Goal: Task Accomplishment & Management: Manage account settings

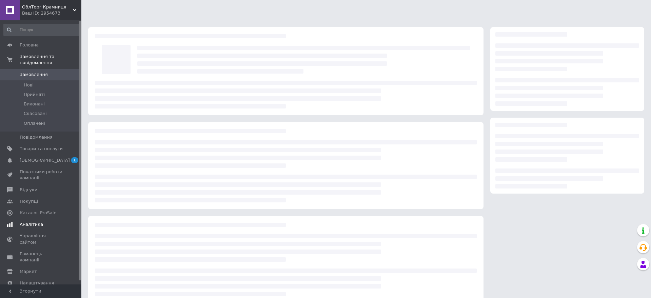
click at [51, 157] on span "[DEMOGRAPHIC_DATA]" at bounding box center [41, 160] width 43 height 6
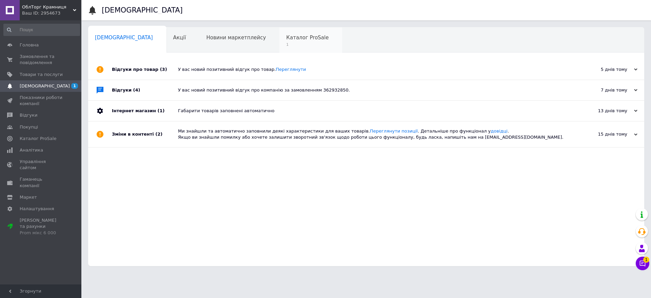
click at [286, 44] on span "1" at bounding box center [307, 44] width 42 height 5
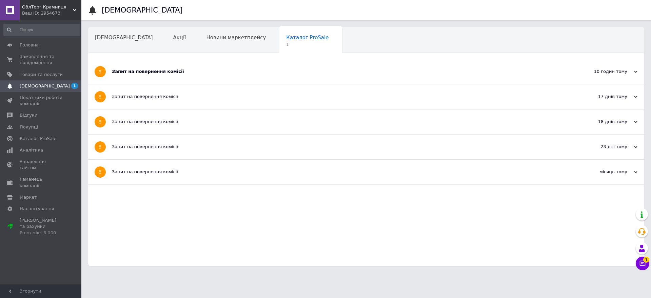
click at [168, 71] on div "Запит на повернення комісії" at bounding box center [341, 72] width 458 height 6
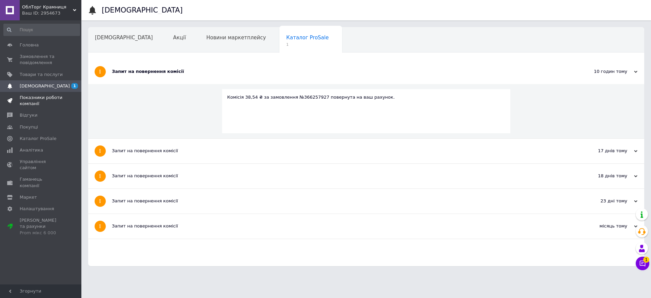
click at [45, 100] on span "Показники роботи компанії" at bounding box center [41, 101] width 43 height 12
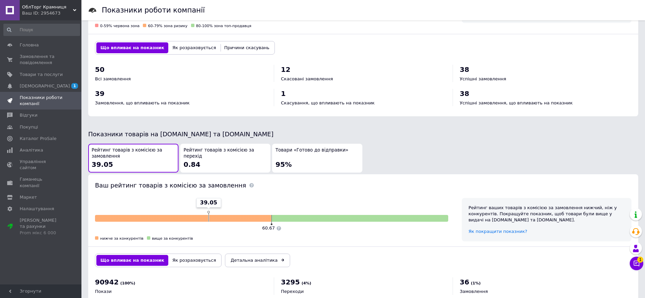
scroll to position [212, 0]
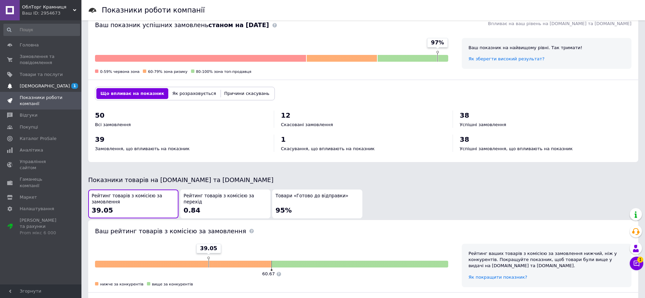
click at [55, 83] on span "[DEMOGRAPHIC_DATA]" at bounding box center [41, 86] width 43 height 6
